Goal: Task Accomplishment & Management: Manage account settings

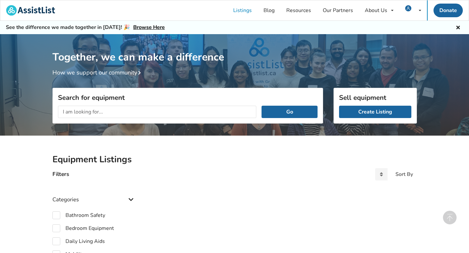
scroll to position [248, 0]
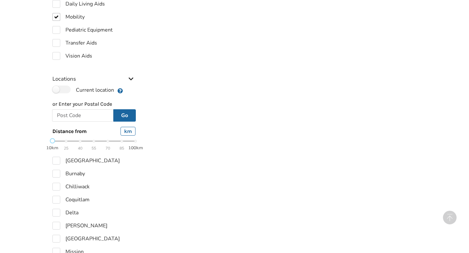
checkbox input "true"
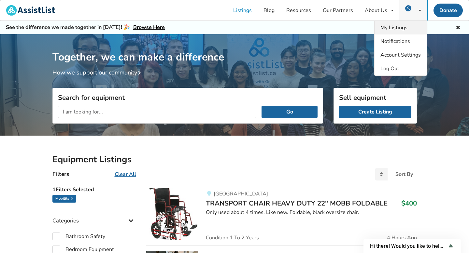
click at [401, 26] on span "My Listings" at bounding box center [393, 27] width 27 height 7
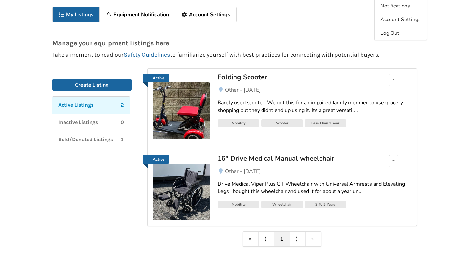
scroll to position [36, 0]
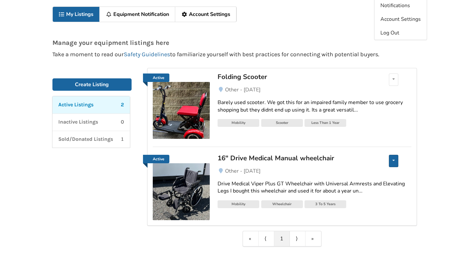
click at [395, 162] on div "Edit listing Renew listing Mark as Sold Delete listing" at bounding box center [393, 161] width 9 height 12
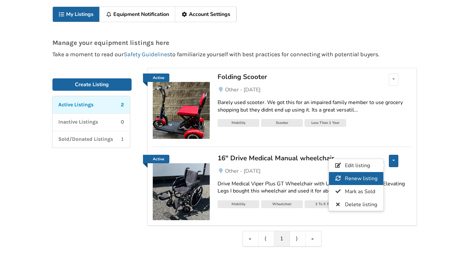
click at [367, 181] on span "Renew listing" at bounding box center [361, 178] width 33 height 7
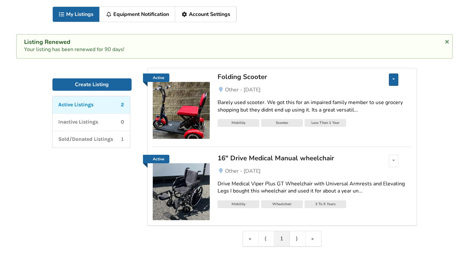
click at [390, 85] on div "Edit listing Renew listing Mark as Sold Delete listing" at bounding box center [393, 80] width 9 height 12
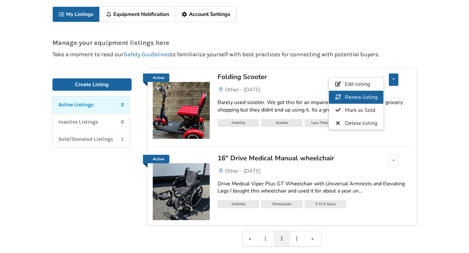
click at [376, 99] on span "Renew listing" at bounding box center [361, 97] width 33 height 7
